Goal: Information Seeking & Learning: Learn about a topic

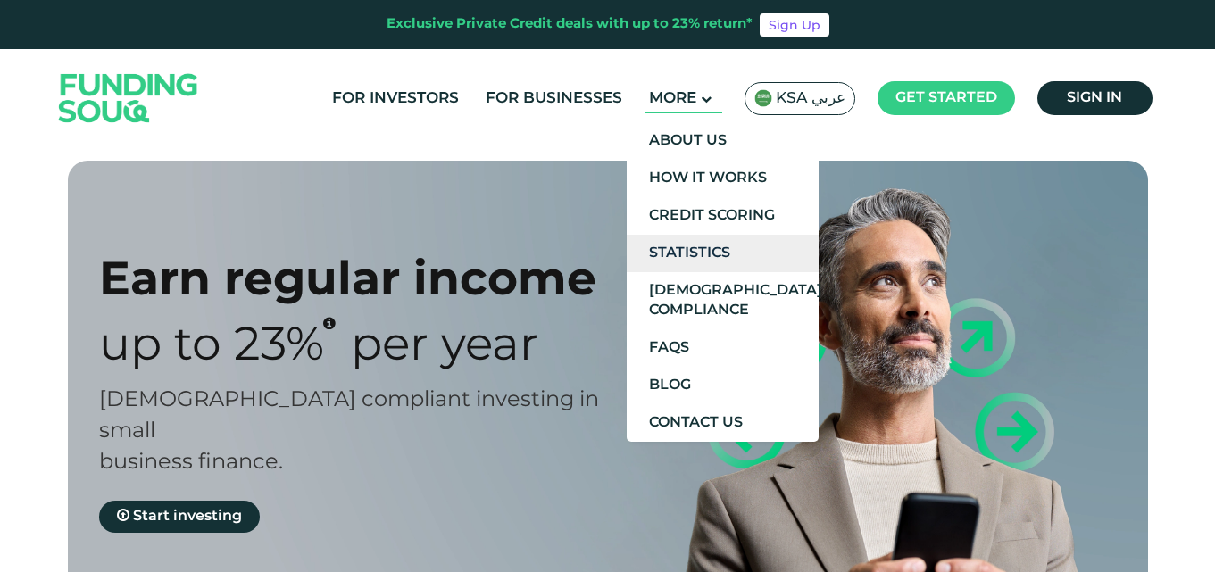
click at [693, 255] on link "Statistics" at bounding box center [723, 253] width 192 height 37
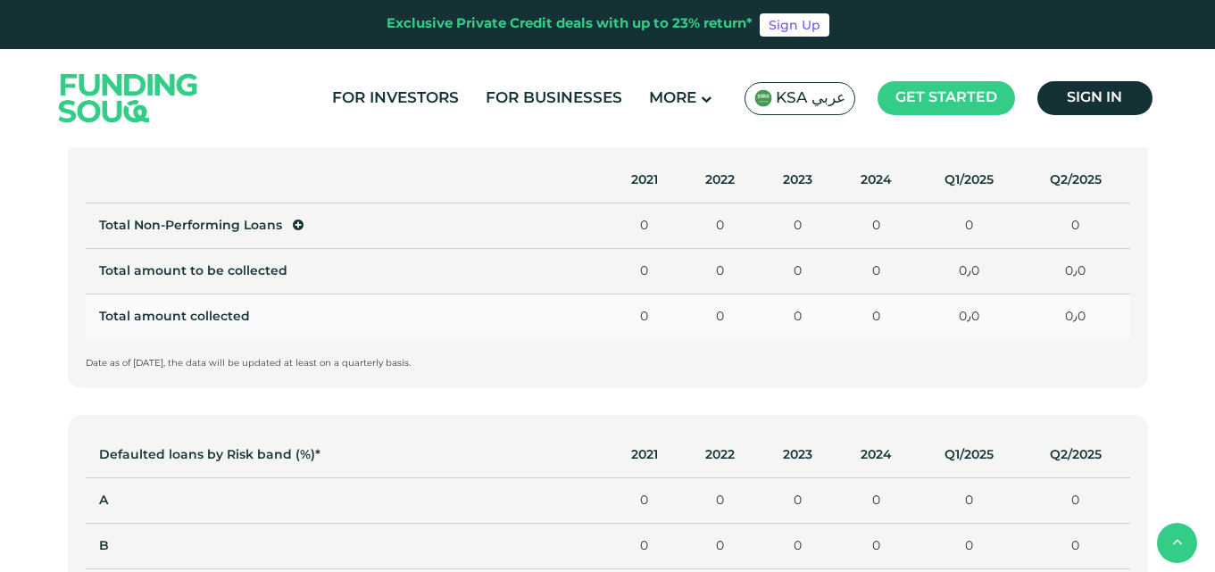
scroll to position [893, 0]
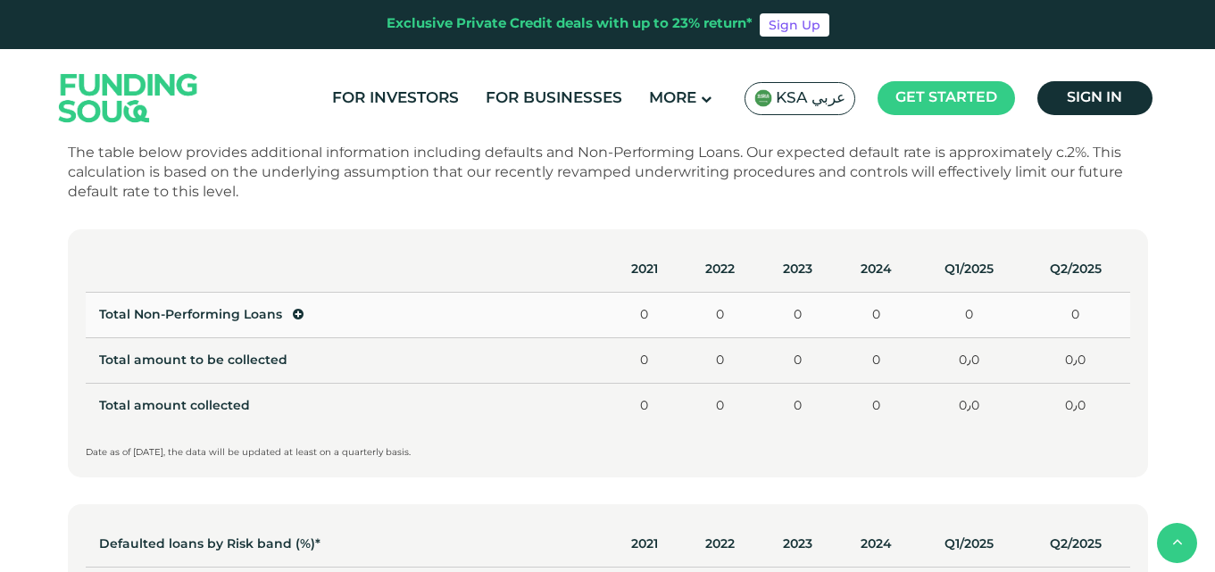
click at [523, 324] on td "Total Non-Performing Loans" at bounding box center [347, 316] width 522 height 46
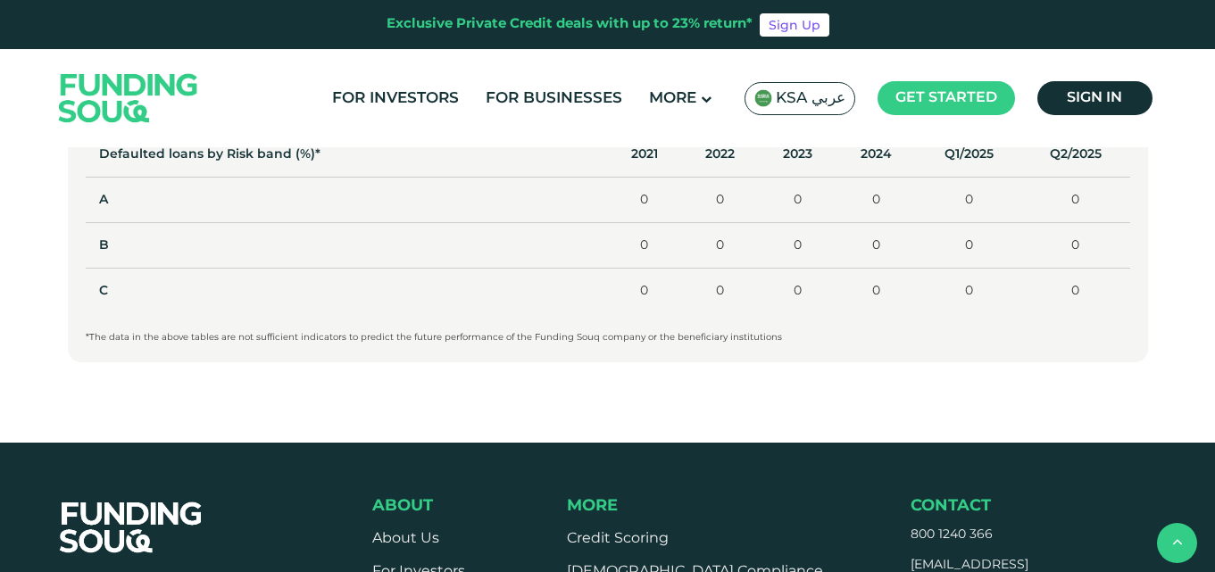
scroll to position [1339, 0]
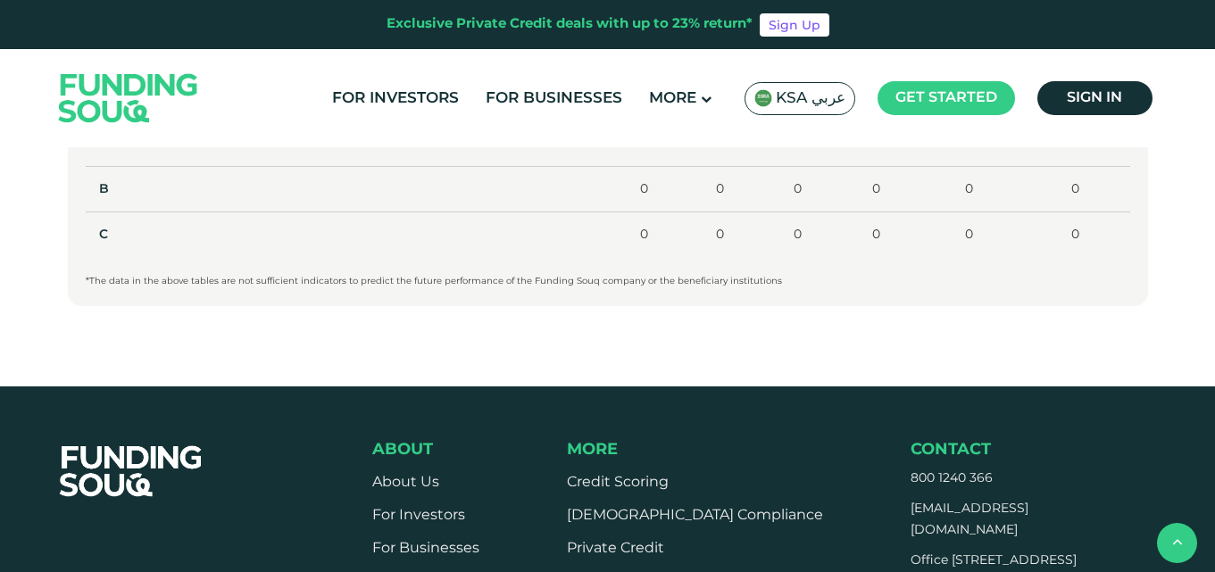
click at [416, 477] on li "About Us" at bounding box center [425, 483] width 107 height 20
click at [415, 478] on link "About Us" at bounding box center [405, 482] width 67 height 13
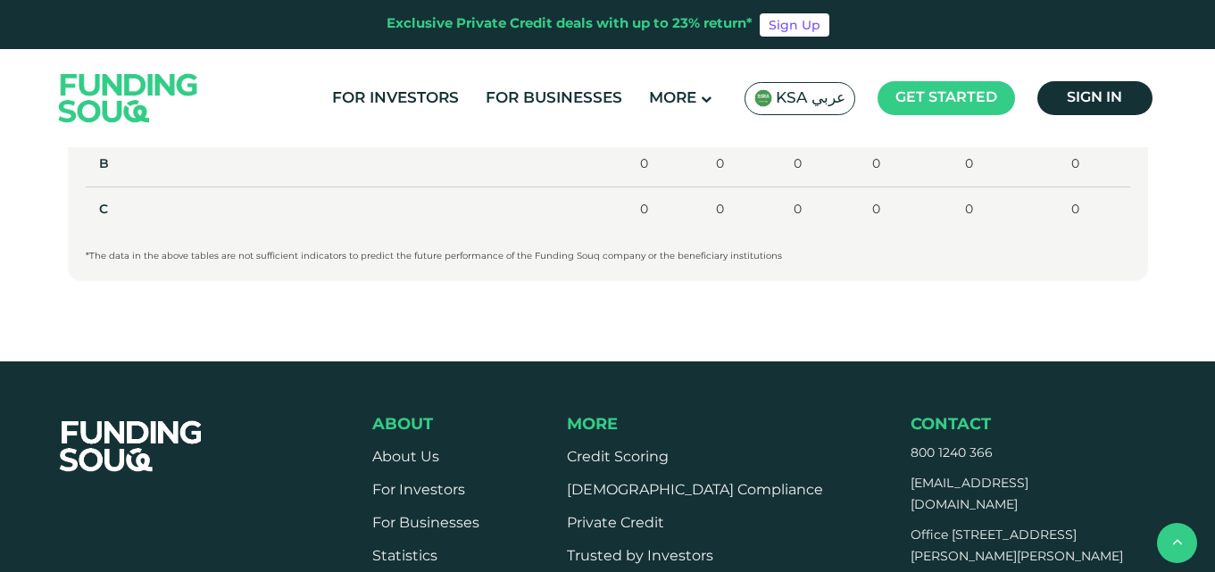
scroll to position [1428, 0]
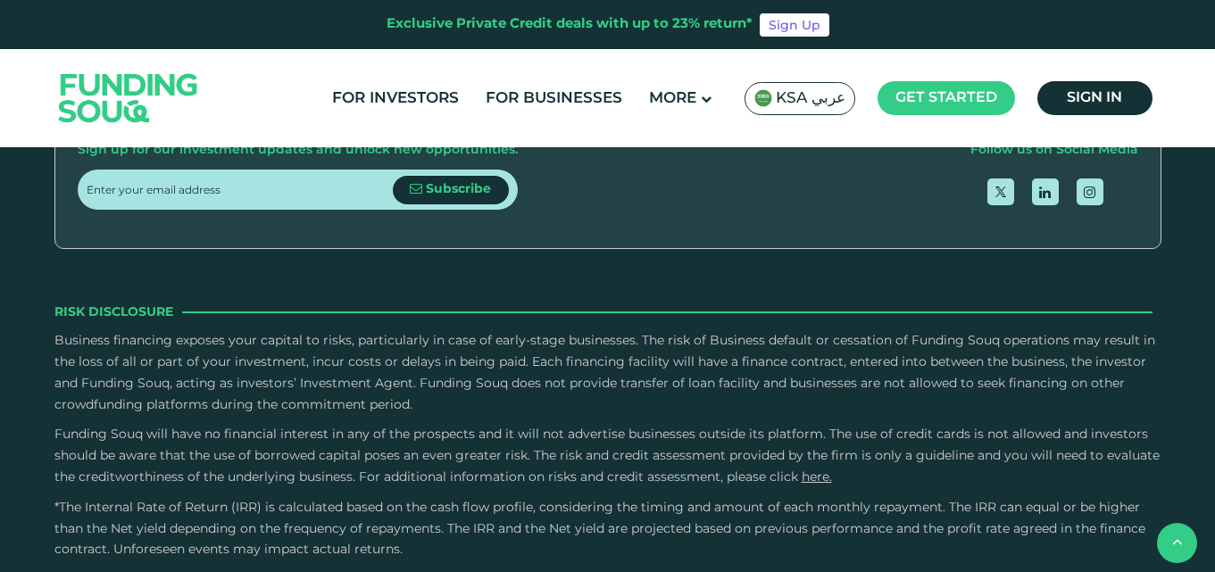
scroll to position [2678, 0]
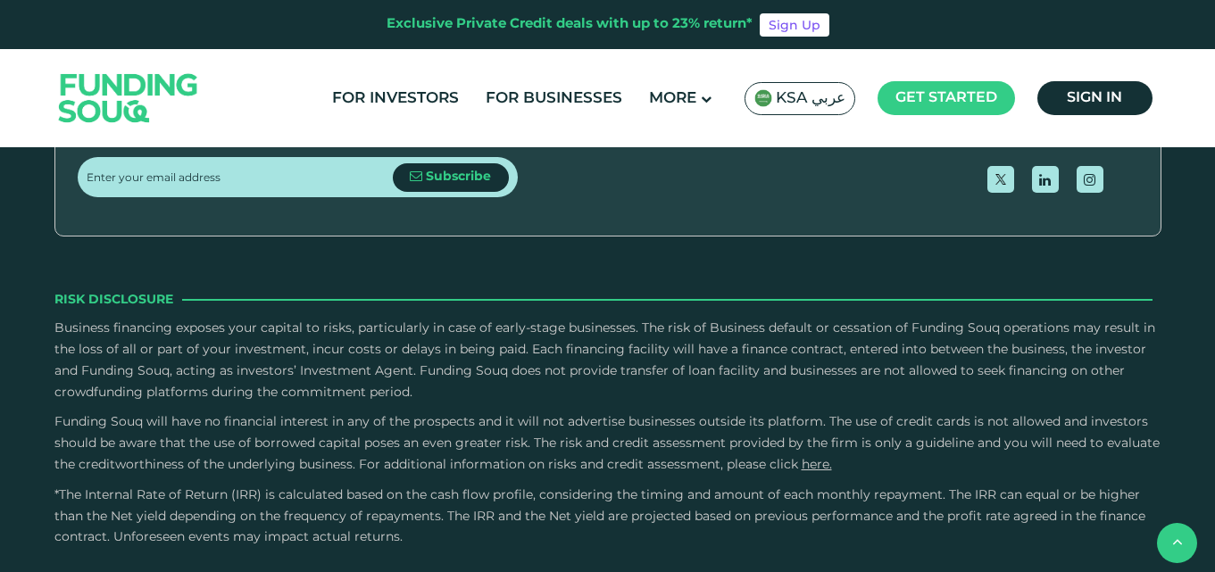
drag, startPoint x: 648, startPoint y: 402, endPoint x: 643, endPoint y: 384, distance: 18.6
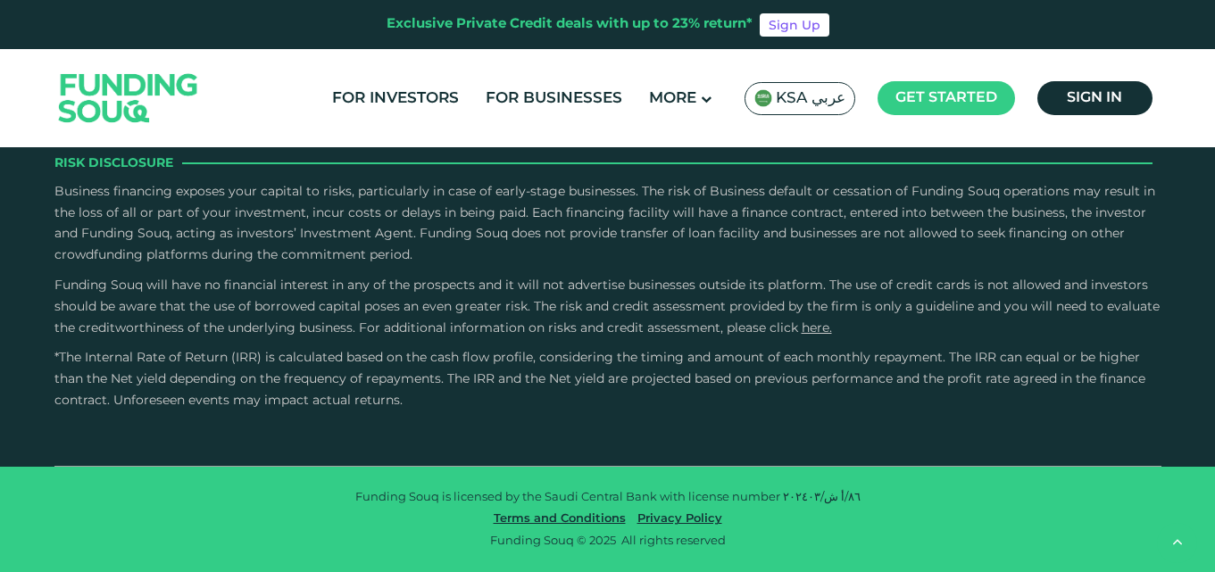
scroll to position [2588, 0]
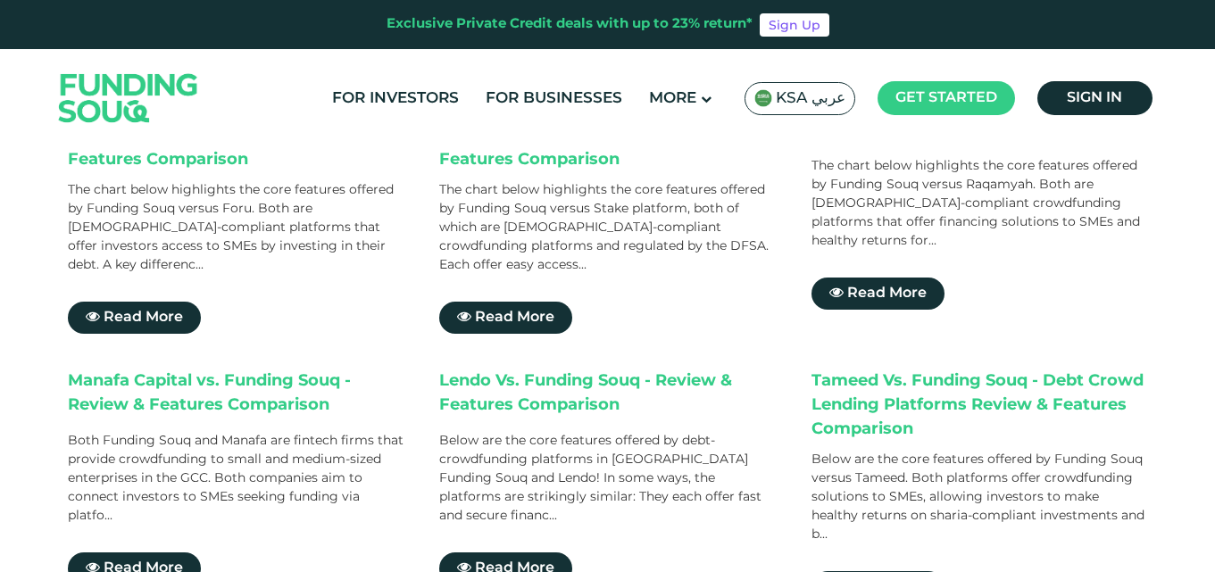
scroll to position [357, 0]
